Goal: Task Accomplishment & Management: Use online tool/utility

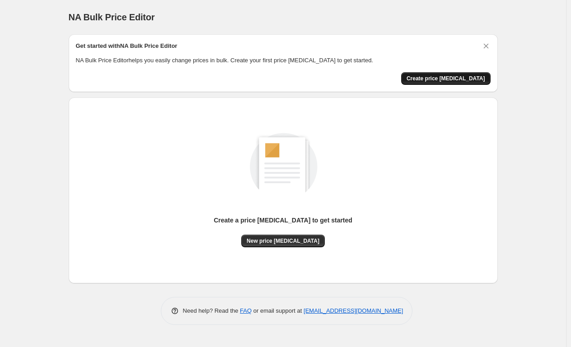
click at [460, 79] on span "Create price [MEDICAL_DATA]" at bounding box center [445, 78] width 79 height 7
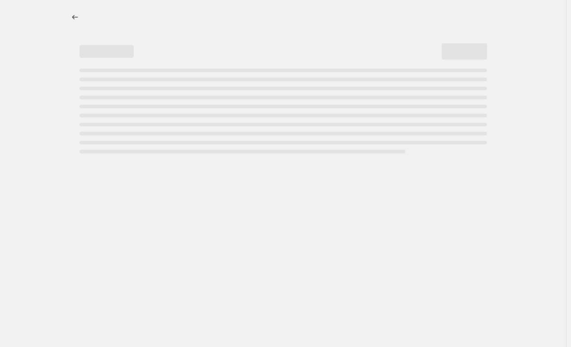
select select "percentage"
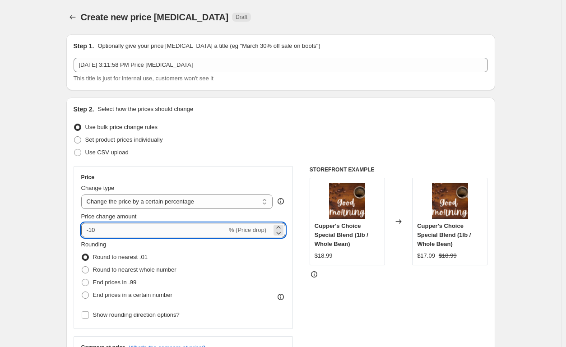
click at [106, 230] on input "-10" at bounding box center [154, 230] width 146 height 14
type input "-1"
type input "4"
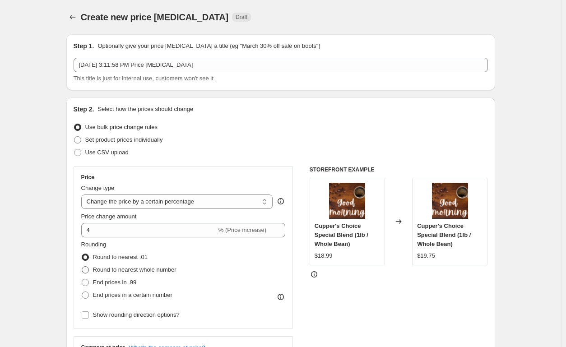
click at [89, 271] on span at bounding box center [85, 269] width 7 height 7
click at [82, 267] on input "Round to nearest whole number" at bounding box center [82, 266] width 0 height 0
radio input "true"
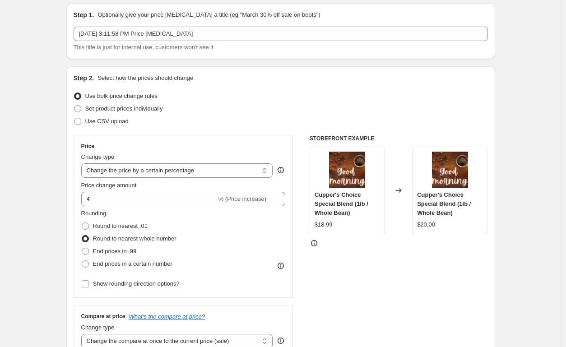
scroll to position [90, 0]
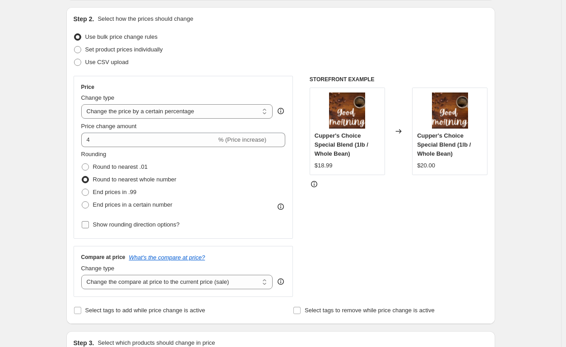
click at [87, 226] on input "Show rounding direction options?" at bounding box center [85, 224] width 7 height 7
checkbox input "true"
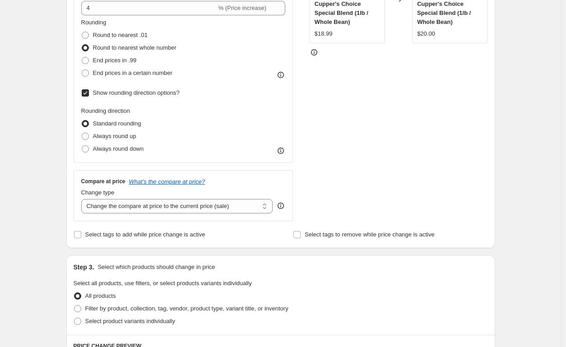
scroll to position [226, 0]
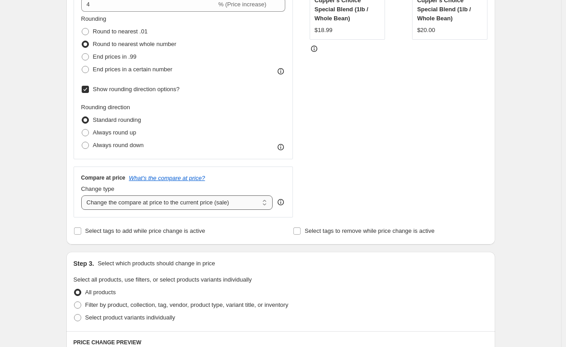
click at [266, 205] on select "Change the compare at price to the current price (sale) Change the compare at p…" at bounding box center [177, 203] width 192 height 14
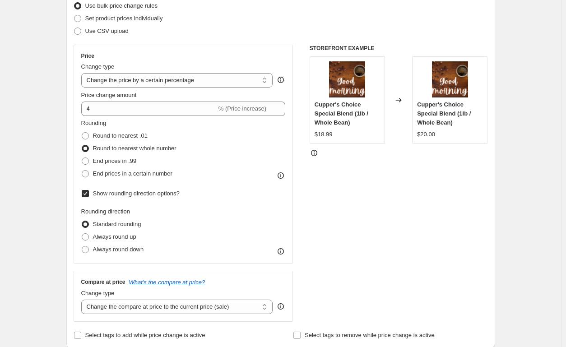
scroll to position [135, 0]
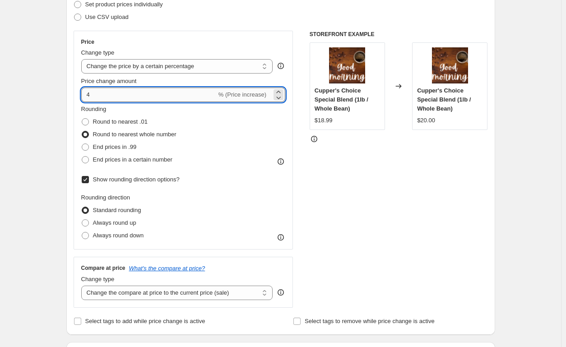
click at [118, 96] on input "4" at bounding box center [148, 95] width 135 height 14
type input "3"
click at [37, 143] on div "Create new price [MEDICAL_DATA]. This page is ready Create new price [MEDICAL_D…" at bounding box center [280, 345] width 561 height 961
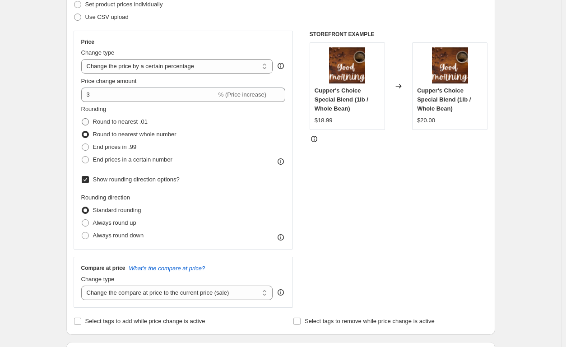
click at [88, 121] on span at bounding box center [85, 121] width 7 height 7
click at [82, 119] on input "Round to nearest .01" at bounding box center [82, 118] width 0 height 0
radio input "true"
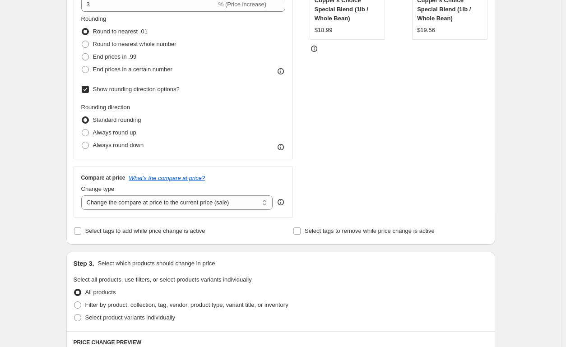
scroll to position [181, 0]
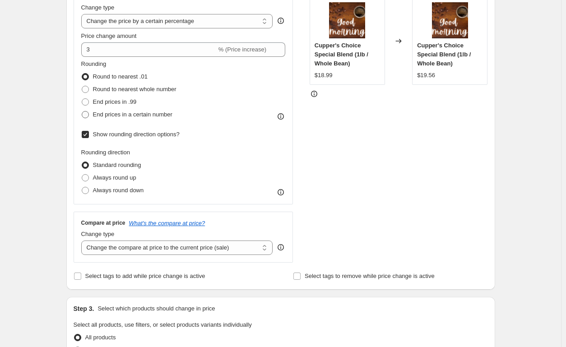
click at [89, 115] on span at bounding box center [85, 114] width 7 height 7
click at [82, 112] on input "End prices in a certain number" at bounding box center [82, 111] width 0 height 0
radio input "true"
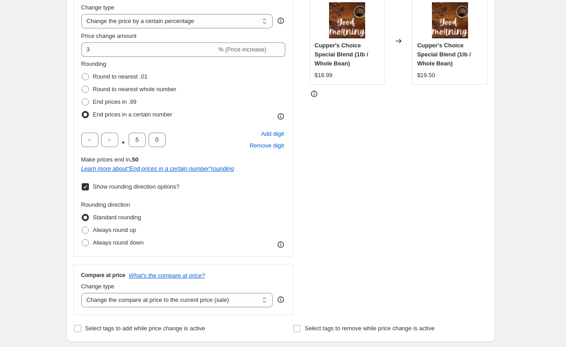
click at [29, 176] on div "Create new price [MEDICAL_DATA]. This page is ready Create new price [MEDICAL_D…" at bounding box center [280, 326] width 561 height 1014
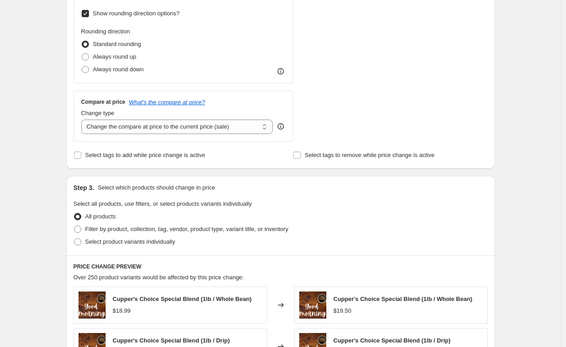
scroll to position [361, 0]
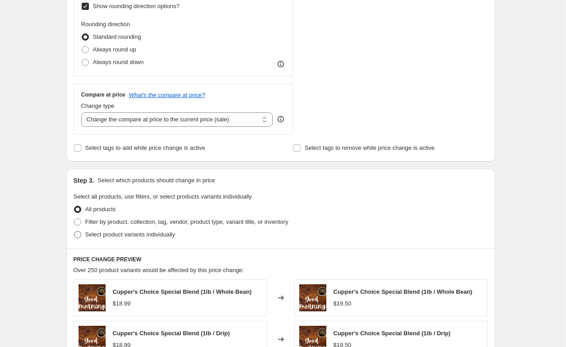
click at [81, 236] on span at bounding box center [77, 234] width 7 height 7
click at [75, 232] on input "Select product variants individually" at bounding box center [74, 231] width 0 height 0
radio input "true"
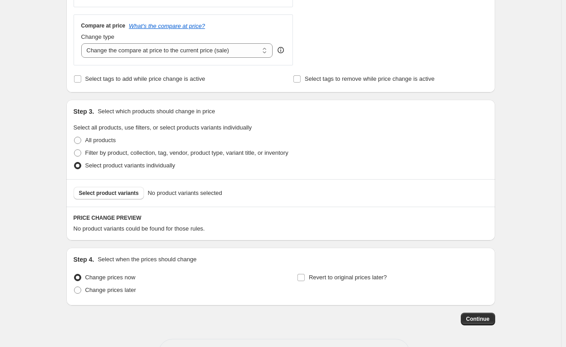
scroll to position [452, 0]
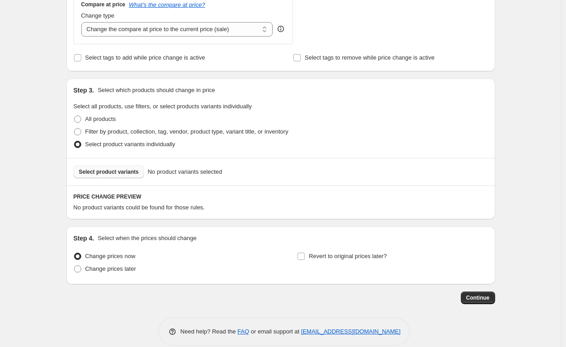
click at [110, 171] on span "Select product variants" at bounding box center [109, 171] width 60 height 7
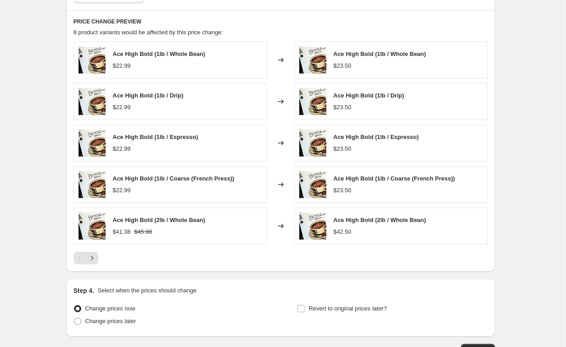
scroll to position [542, 0]
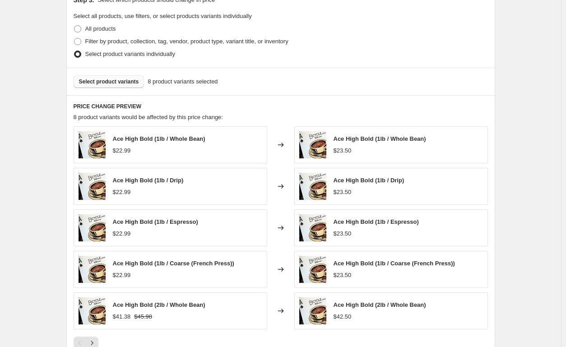
click at [114, 82] on span "Select product variants" at bounding box center [109, 81] width 60 height 7
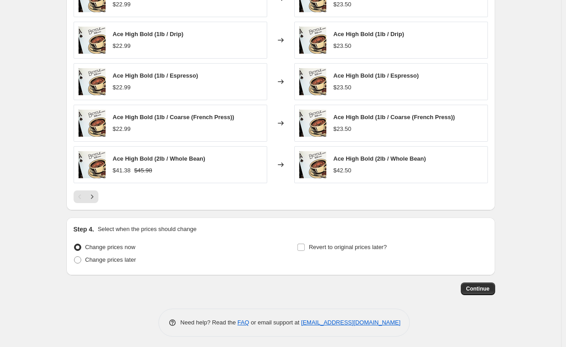
scroll to position [689, 0]
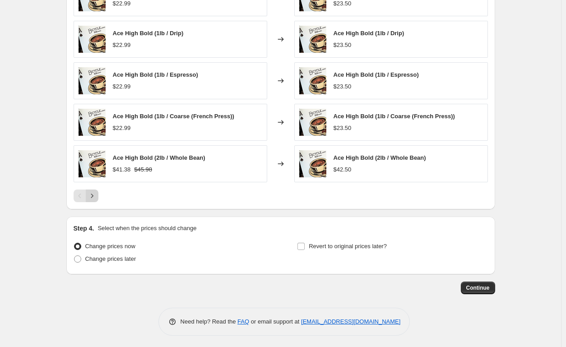
click at [95, 195] on icon "Next" at bounding box center [92, 195] width 9 height 9
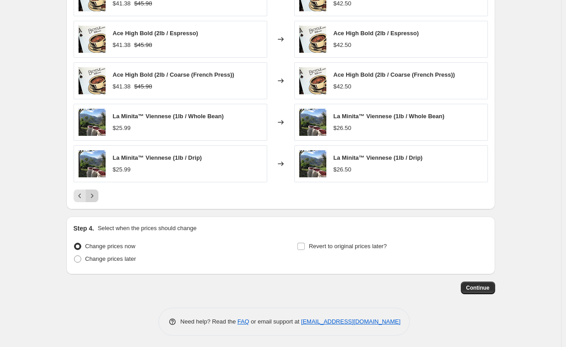
click at [97, 194] on icon "Next" at bounding box center [92, 195] width 9 height 9
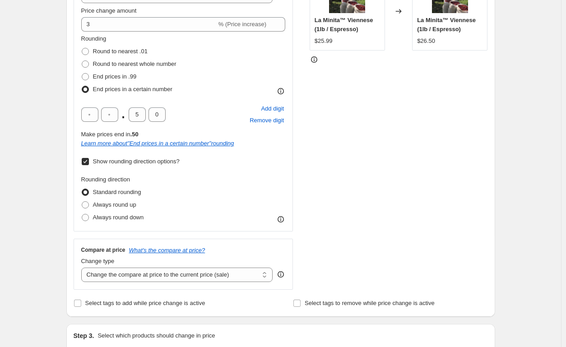
scroll to position [192, 0]
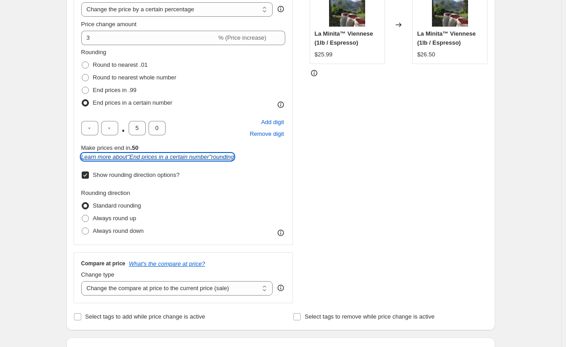
click at [155, 158] on icon "Learn more about " End prices in a certain number " rounding" at bounding box center [157, 157] width 153 height 7
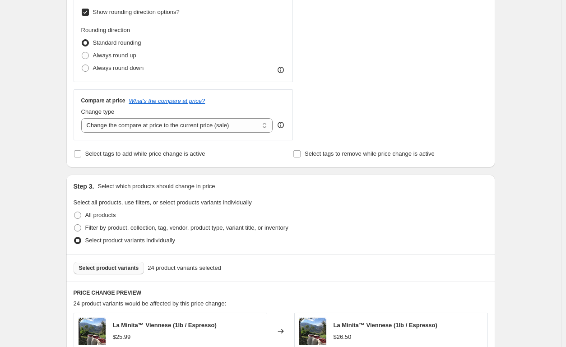
scroll to position [361, 0]
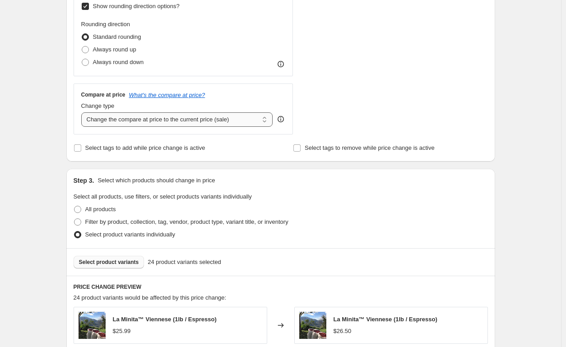
click at [267, 120] on select "Change the compare at price to the current price (sale) Change the compare at p…" at bounding box center [177, 119] width 192 height 14
click at [83, 112] on select "Change the compare at price to the current price (sale) Change the compare at p…" at bounding box center [177, 119] width 192 height 14
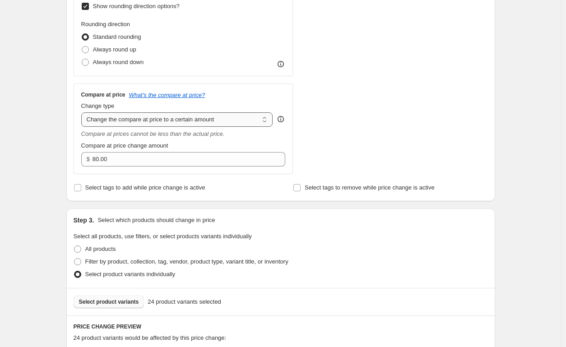
click at [265, 119] on select "Change the compare at price to the current price (sale) Change the compare at p…" at bounding box center [177, 119] width 192 height 14
select select "percentage"
click at [83, 112] on select "Change the compare at price to the current price (sale) Change the compare at p…" at bounding box center [177, 119] width 192 height 14
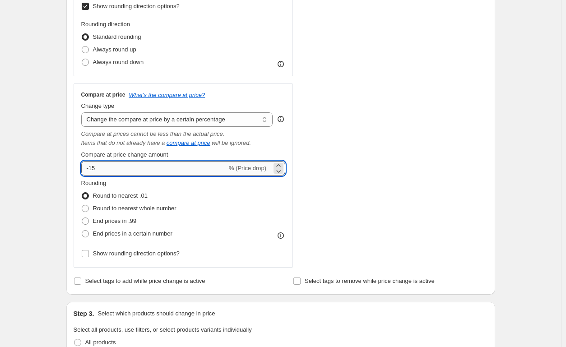
click at [104, 170] on input "-15" at bounding box center [154, 168] width 146 height 14
drag, startPoint x: 105, startPoint y: 170, endPoint x: 83, endPoint y: 170, distance: 22.1
click at [83, 170] on div "Compare at price What's the compare at price? Change type Change the compare at…" at bounding box center [184, 176] width 220 height 184
type input "3"
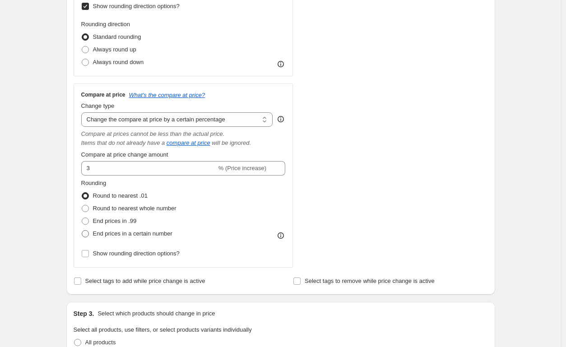
click at [88, 234] on span at bounding box center [85, 233] width 7 height 7
click at [82, 231] on input "End prices in a certain number" at bounding box center [82, 230] width 0 height 0
radio input "true"
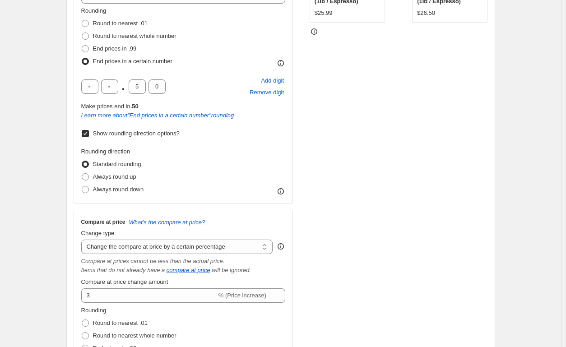
scroll to position [226, 0]
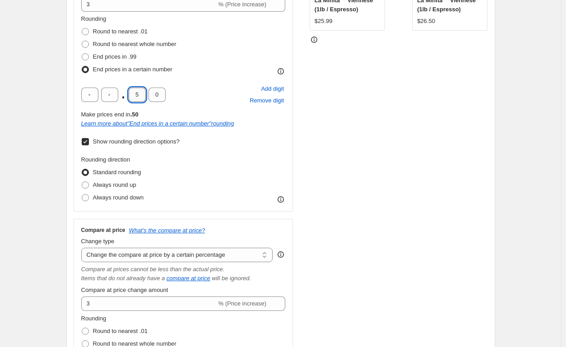
drag, startPoint x: 143, startPoint y: 94, endPoint x: 136, endPoint y: 95, distance: 6.8
click at [136, 95] on input "5" at bounding box center [137, 95] width 17 height 14
type input "2"
click at [159, 93] on input "0" at bounding box center [157, 95] width 17 height 14
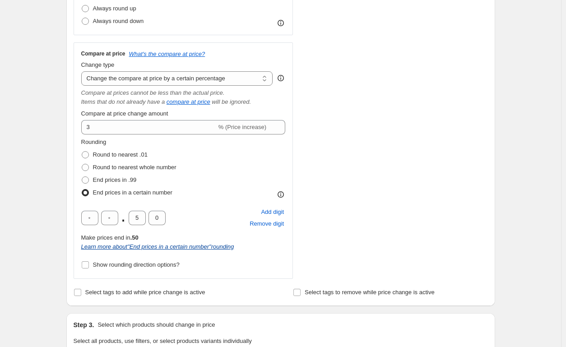
scroll to position [406, 0]
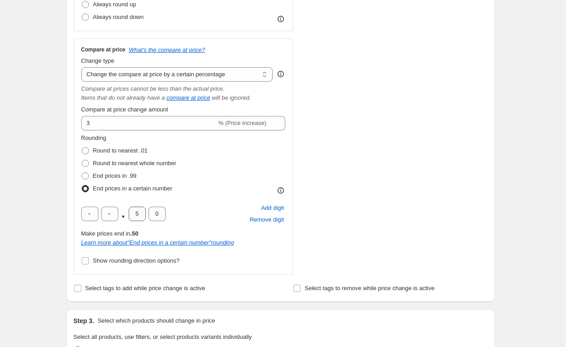
type input "5"
click at [137, 215] on input "5" at bounding box center [137, 214] width 17 height 14
type input "2"
click at [157, 214] on input "0" at bounding box center [157, 214] width 17 height 14
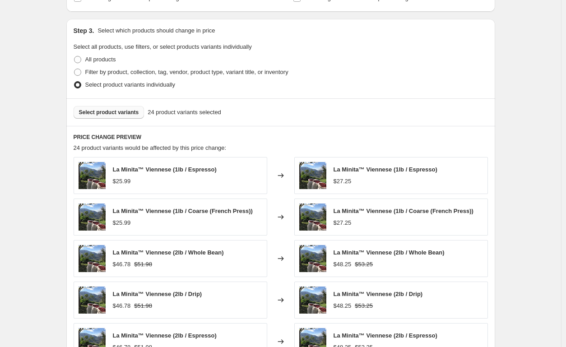
scroll to position [723, 0]
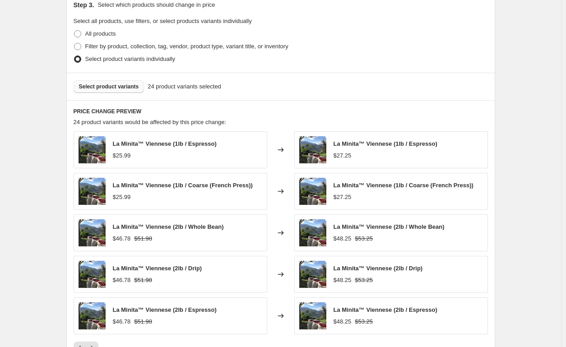
type input "5"
click at [385, 93] on div "Select product variants 24 product variants selected" at bounding box center [280, 87] width 429 height 28
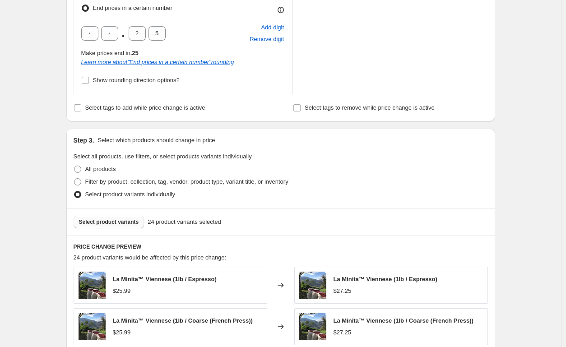
scroll to position [452, 0]
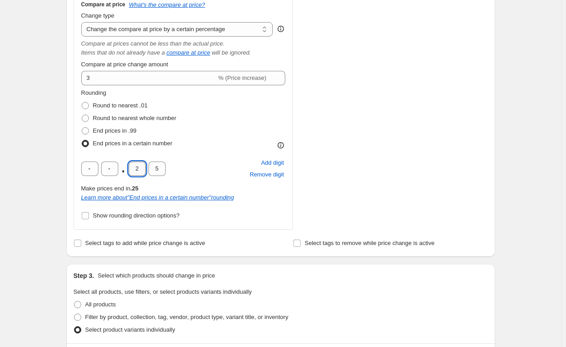
drag, startPoint x: 143, startPoint y: 172, endPoint x: 135, endPoint y: 171, distance: 8.2
click at [135, 171] on input "2" at bounding box center [137, 169] width 17 height 14
type input "5"
click at [156, 168] on input "5" at bounding box center [157, 169] width 17 height 14
type input "0"
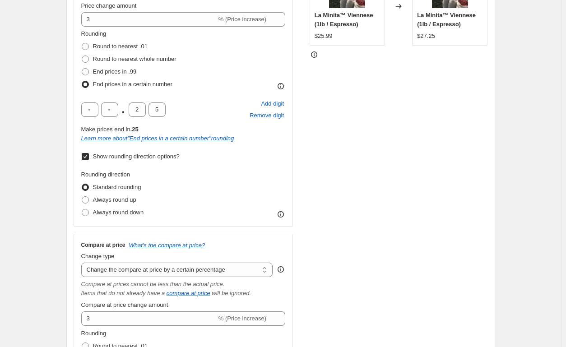
scroll to position [226, 0]
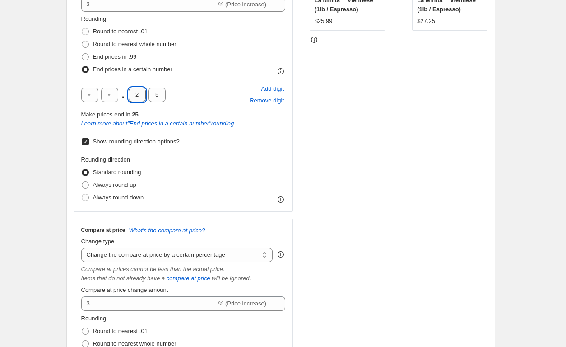
click at [137, 98] on input "2" at bounding box center [137, 95] width 17 height 14
type input "5"
drag, startPoint x: 162, startPoint y: 95, endPoint x: 157, endPoint y: 96, distance: 4.7
click at [157, 96] on input "5" at bounding box center [157, 95] width 17 height 14
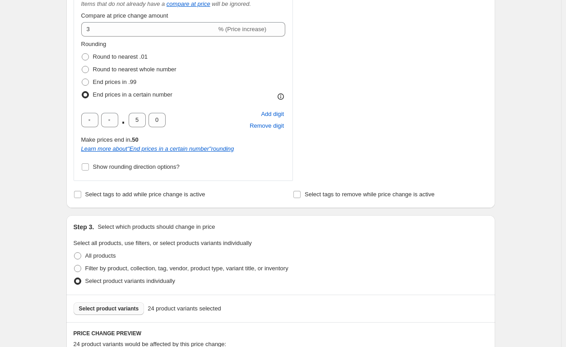
scroll to position [497, 0]
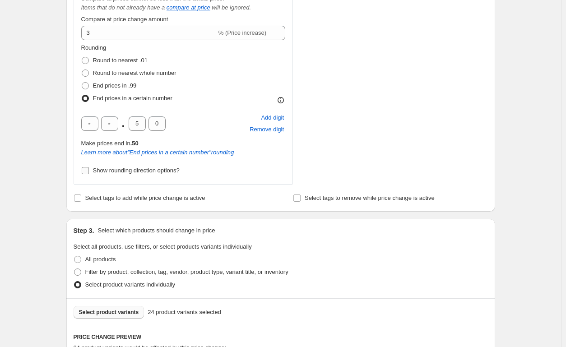
type input "0"
click at [88, 172] on input "Show rounding direction options?" at bounding box center [85, 170] width 7 height 7
checkbox input "true"
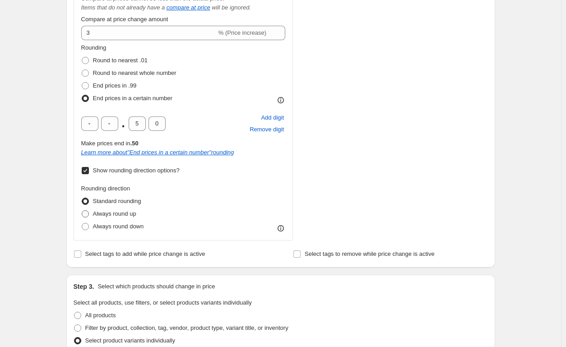
click at [87, 215] on span at bounding box center [85, 213] width 7 height 7
click at [82, 211] on input "Always round up" at bounding box center [82, 210] width 0 height 0
radio input "true"
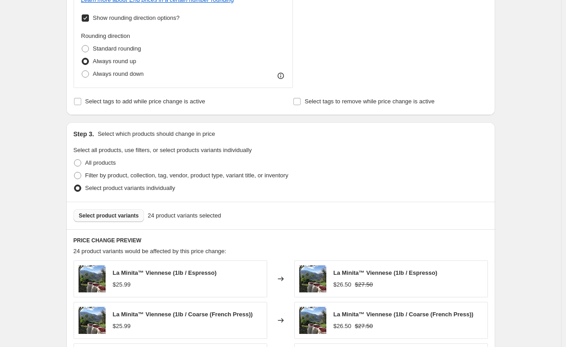
scroll to position [660, 0]
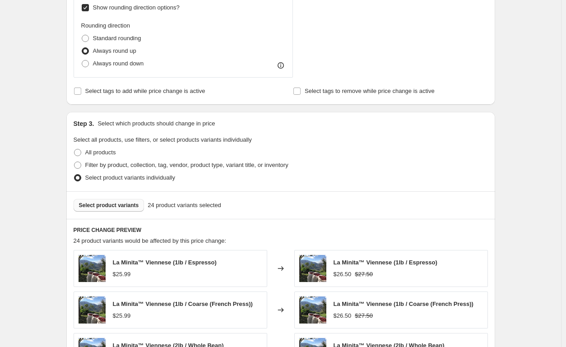
click at [125, 206] on span "Select product variants" at bounding box center [109, 205] width 60 height 7
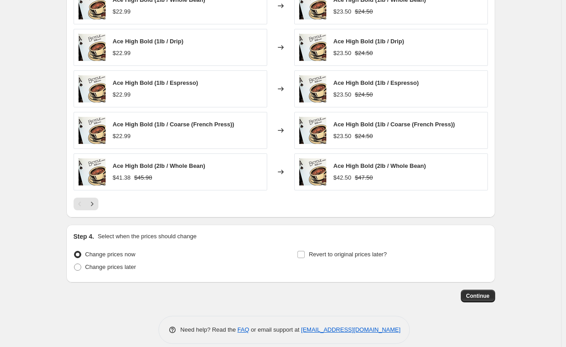
scroll to position [931, 0]
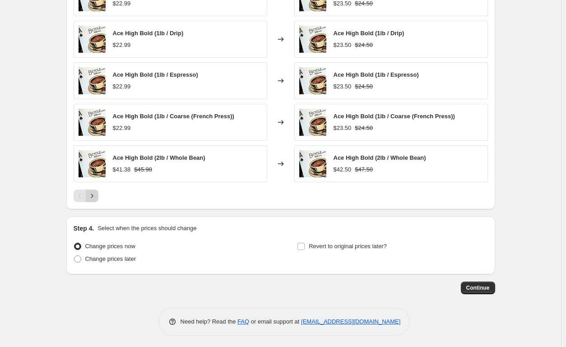
click at [98, 195] on button "Next" at bounding box center [92, 196] width 13 height 13
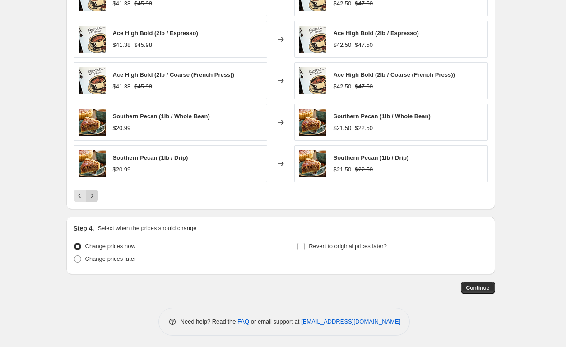
click at [97, 196] on icon "Next" at bounding box center [92, 195] width 9 height 9
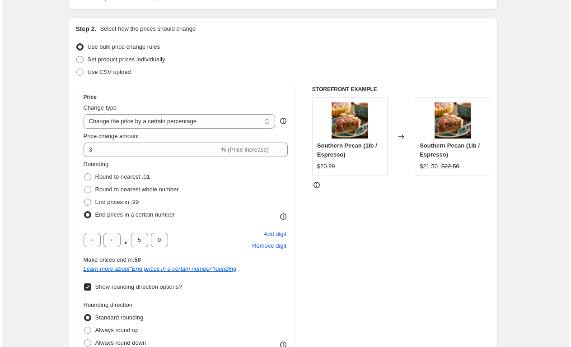
scroll to position [0, 0]
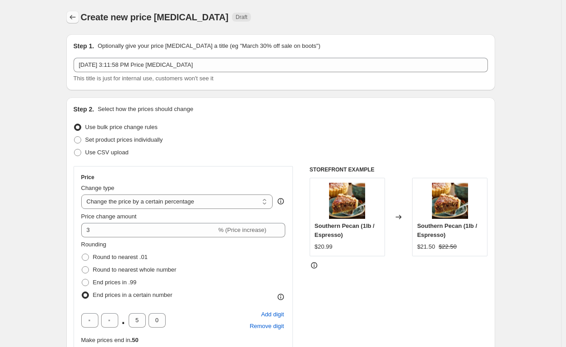
click at [73, 14] on icon "Price change jobs" at bounding box center [72, 17] width 9 height 9
